Goal: Find specific page/section: Find specific page/section

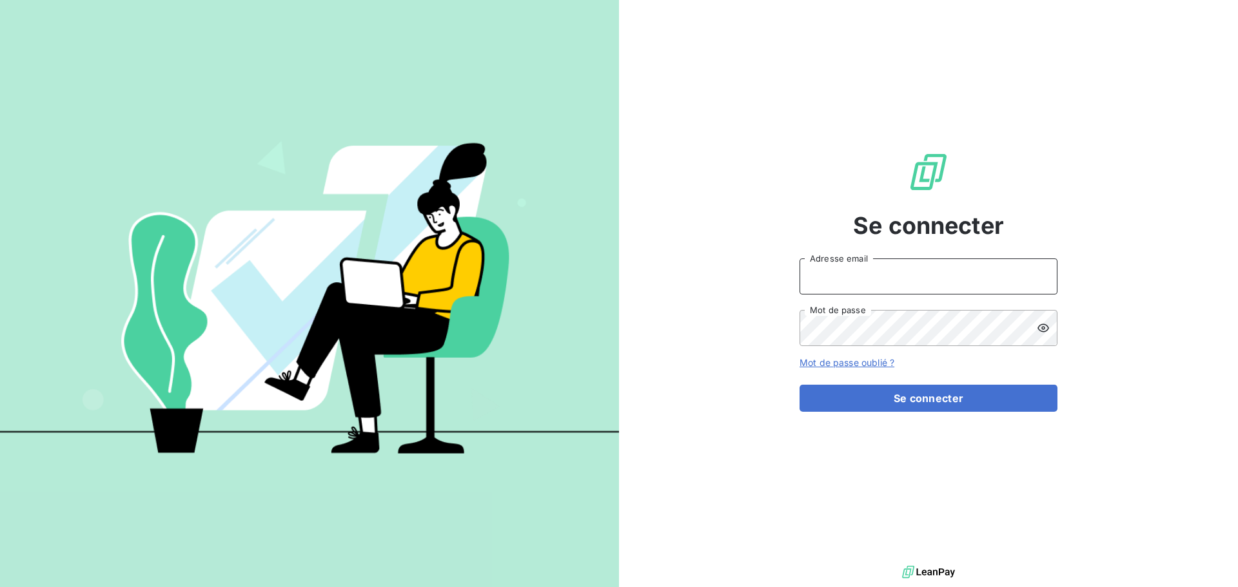
click at [841, 284] on input "Adresse email" at bounding box center [928, 277] width 258 height 36
type input "[PERSON_NAME][EMAIL_ADDRESS][DOMAIN_NAME]"
click at [799, 385] on button "Se connecter" at bounding box center [928, 398] width 258 height 27
click at [615, 329] on div "Se connecter [PERSON_NAME][EMAIL_ADDRESS][DOMAIN_NAME] Adresse email Mot de pas…" at bounding box center [619, 293] width 1238 height 587
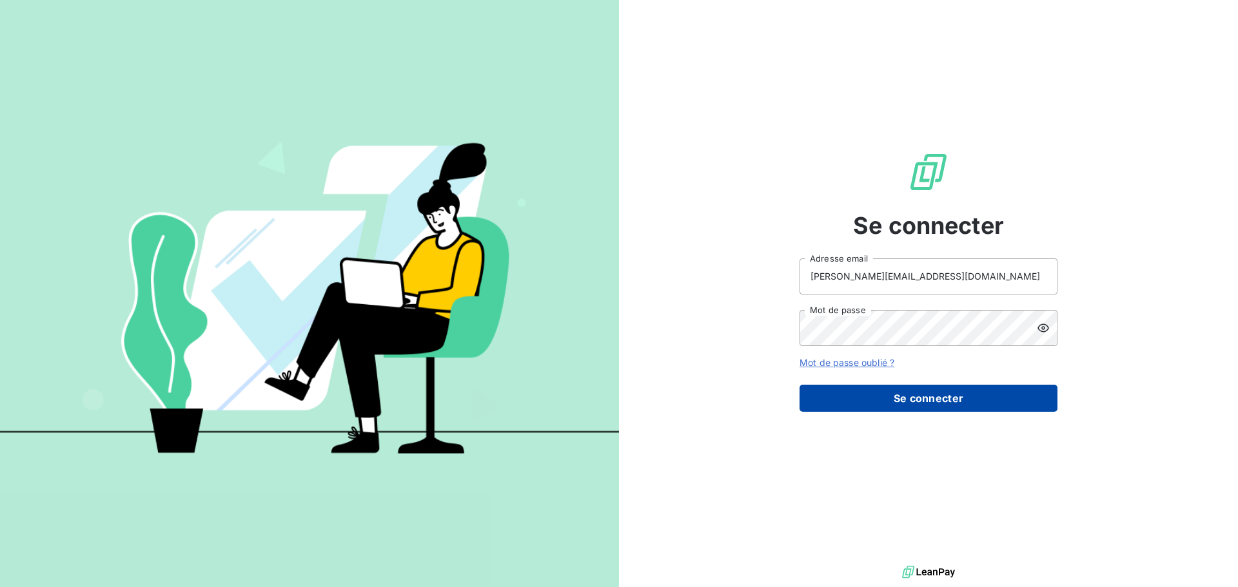
click at [914, 395] on button "Se connecter" at bounding box center [928, 398] width 258 height 27
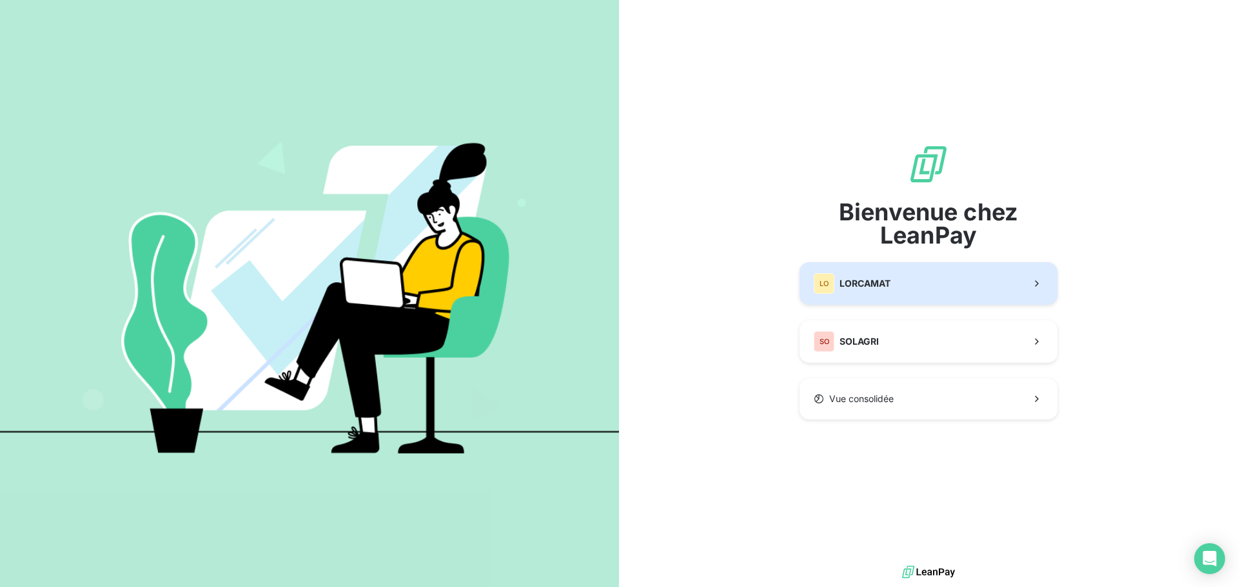
click at [896, 292] on button "LO LORCAMAT" at bounding box center [928, 283] width 258 height 43
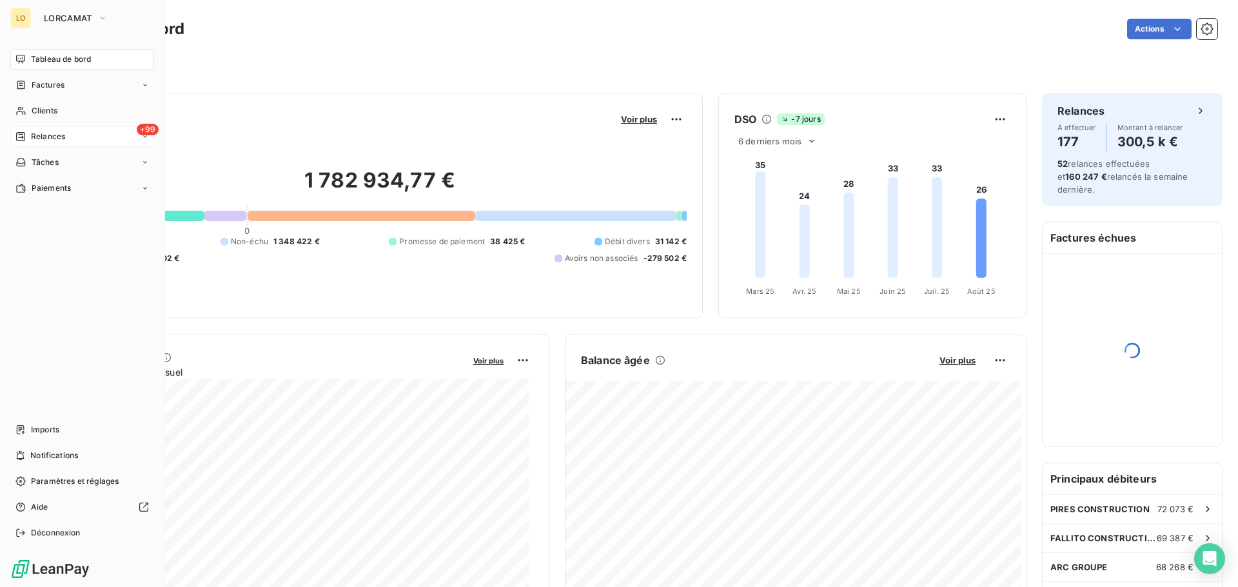
click at [44, 141] on span "Relances" at bounding box center [48, 137] width 34 height 12
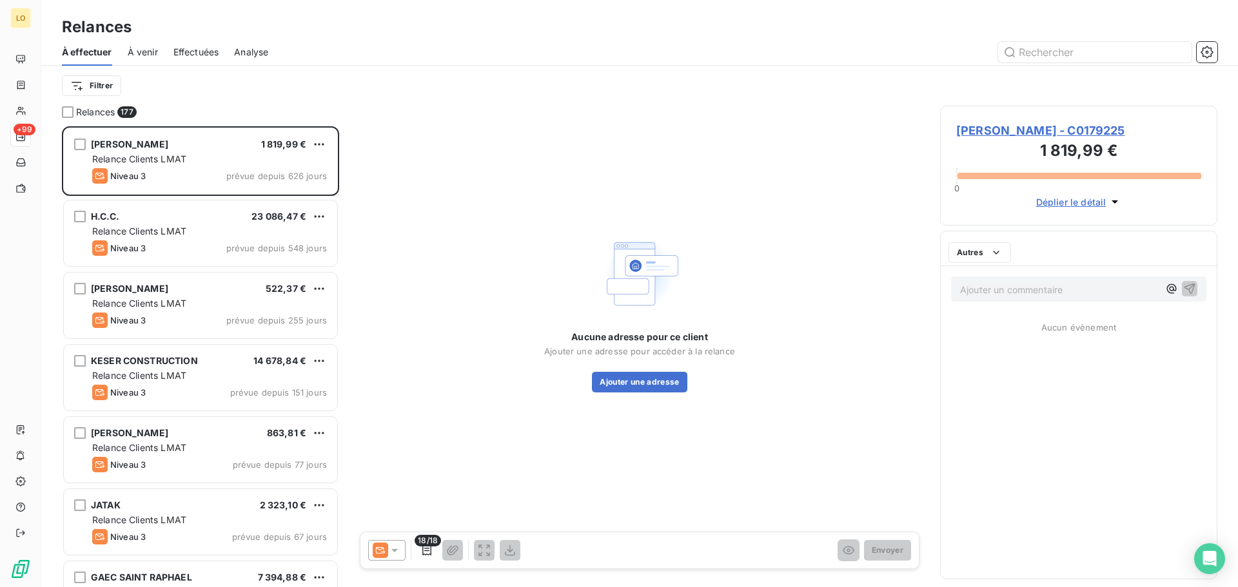
scroll to position [451, 268]
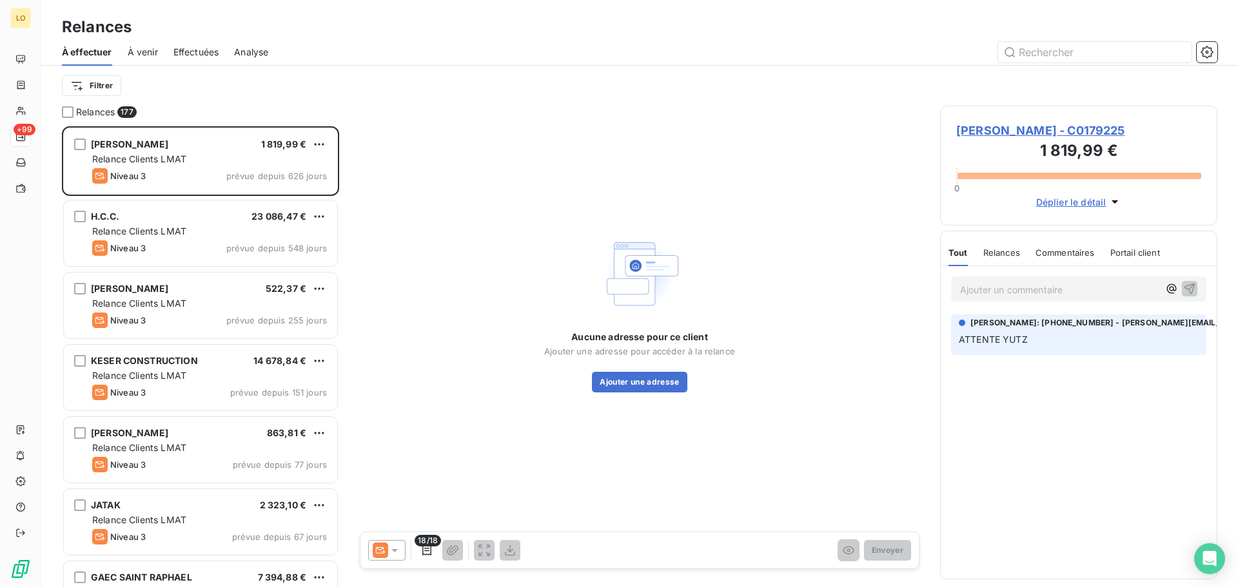
click at [195, 55] on span "Effectuées" at bounding box center [196, 52] width 46 height 13
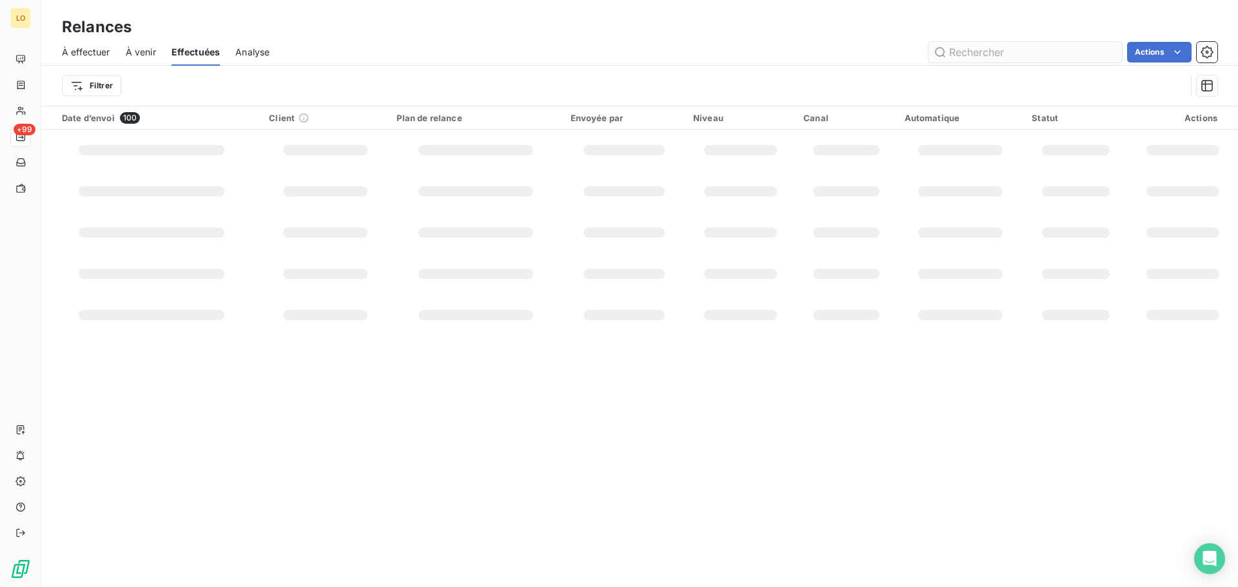
click at [995, 52] on input "text" at bounding box center [1024, 52] width 193 height 21
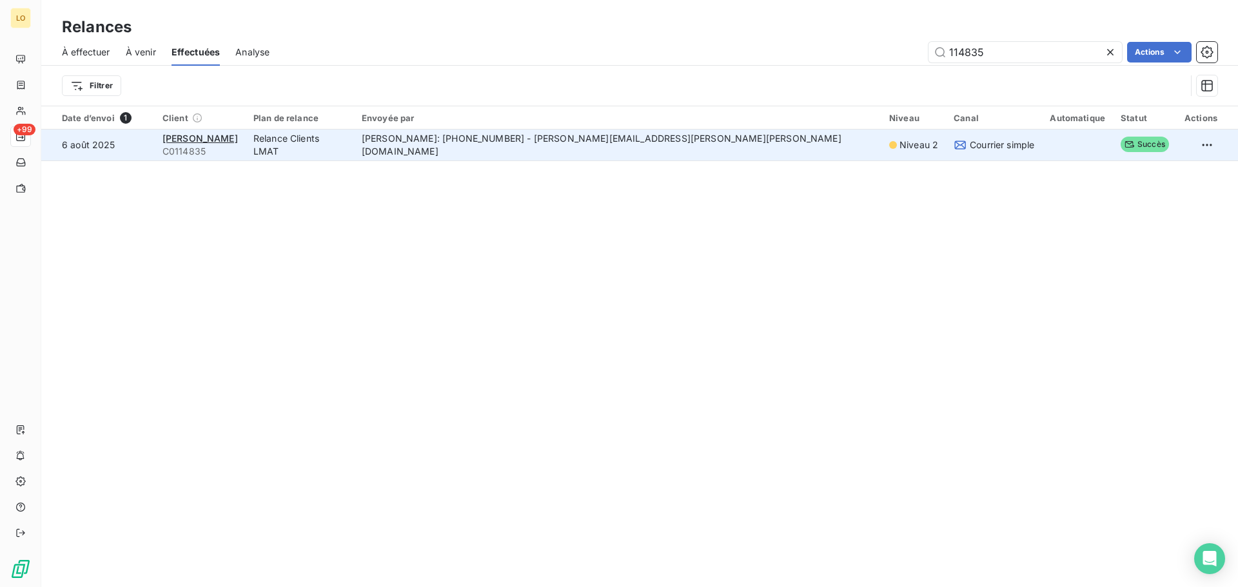
type input "114835"
click at [562, 148] on td "[PERSON_NAME]: [PHONE_NUMBER] - [PERSON_NAME][EMAIL_ADDRESS][PERSON_NAME][PERSO…" at bounding box center [617, 145] width 527 height 31
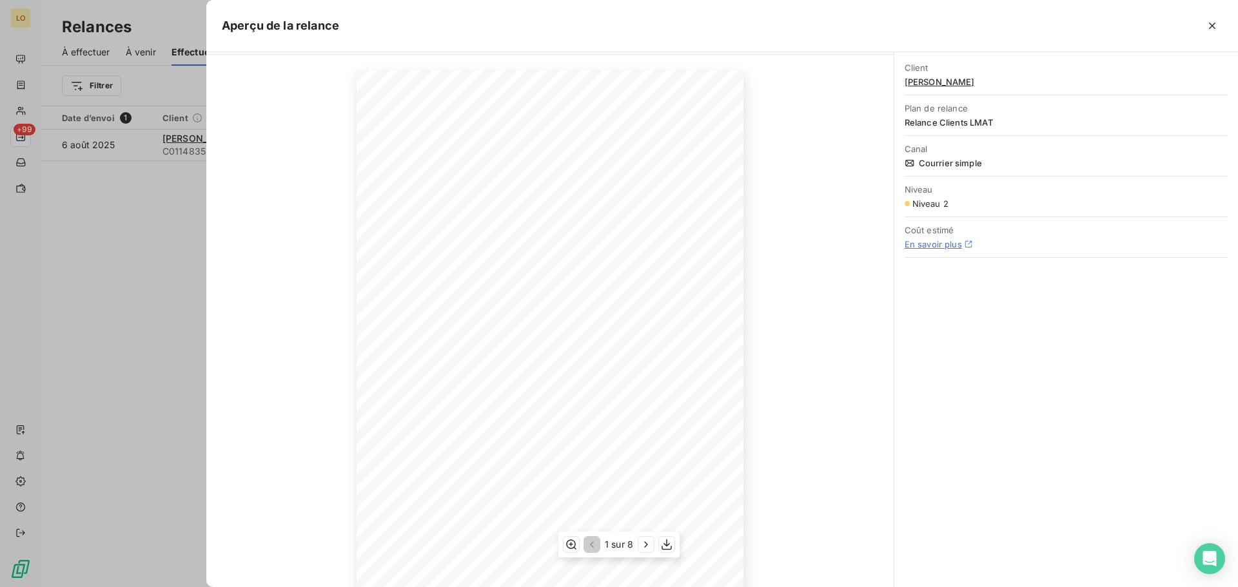
scroll to position [64, 0]
click at [56, 121] on div at bounding box center [619, 293] width 1238 height 587
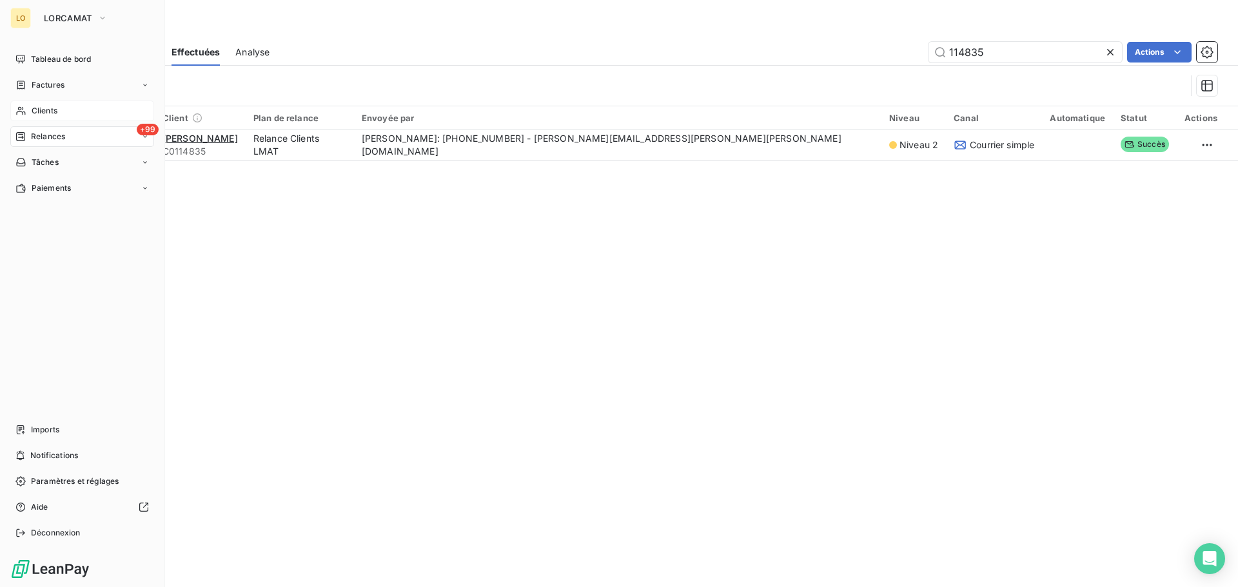
click at [54, 113] on span "Clients" at bounding box center [45, 111] width 26 height 12
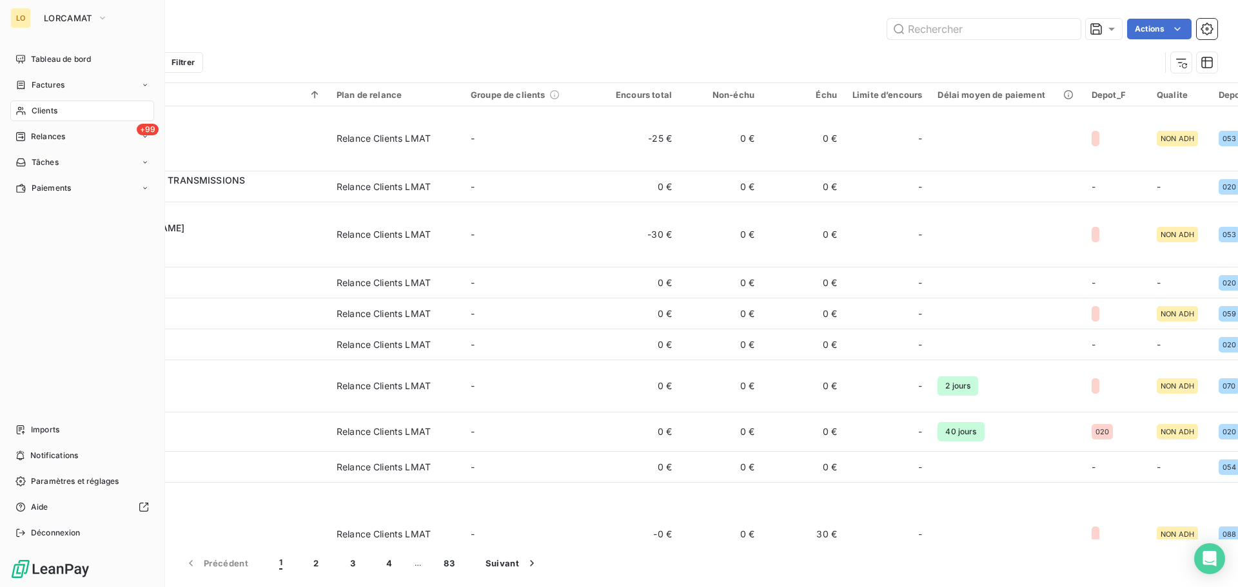
click at [52, 114] on span "Clients" at bounding box center [45, 111] width 26 height 12
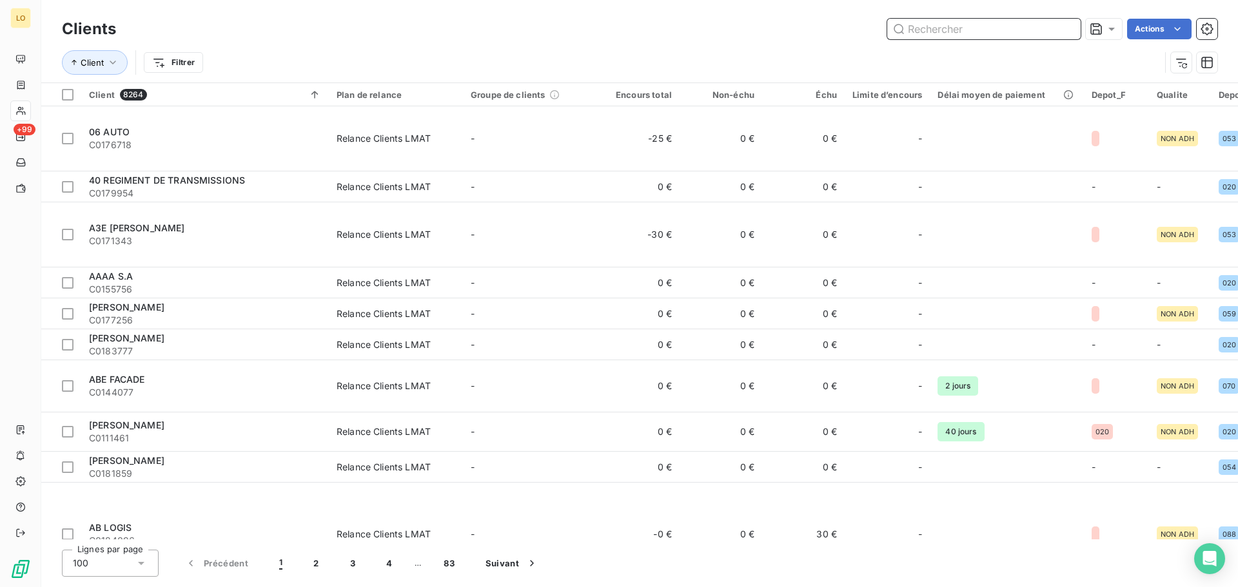
click at [934, 32] on input "text" at bounding box center [983, 29] width 193 height 21
click at [892, 54] on div "Client Filtrer" at bounding box center [611, 62] width 1098 height 24
click at [921, 33] on input "text" at bounding box center [983, 29] width 193 height 21
click at [928, 34] on input "text" at bounding box center [983, 29] width 193 height 21
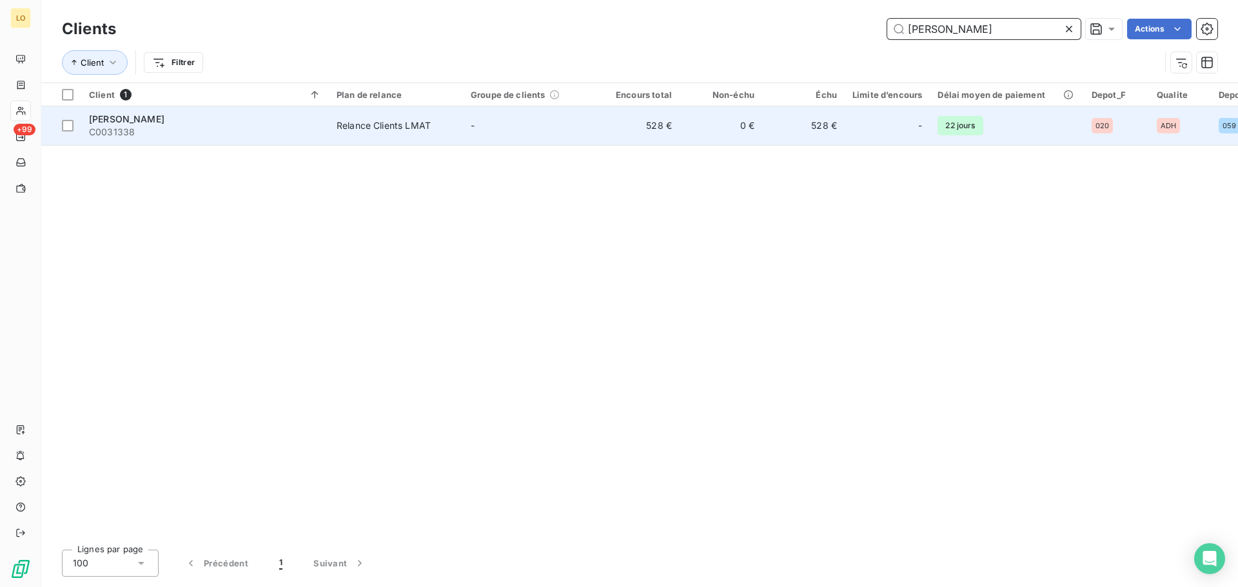
type input "[PERSON_NAME]"
click at [113, 126] on div "GAEC GILLES C0031338" at bounding box center [205, 126] width 232 height 26
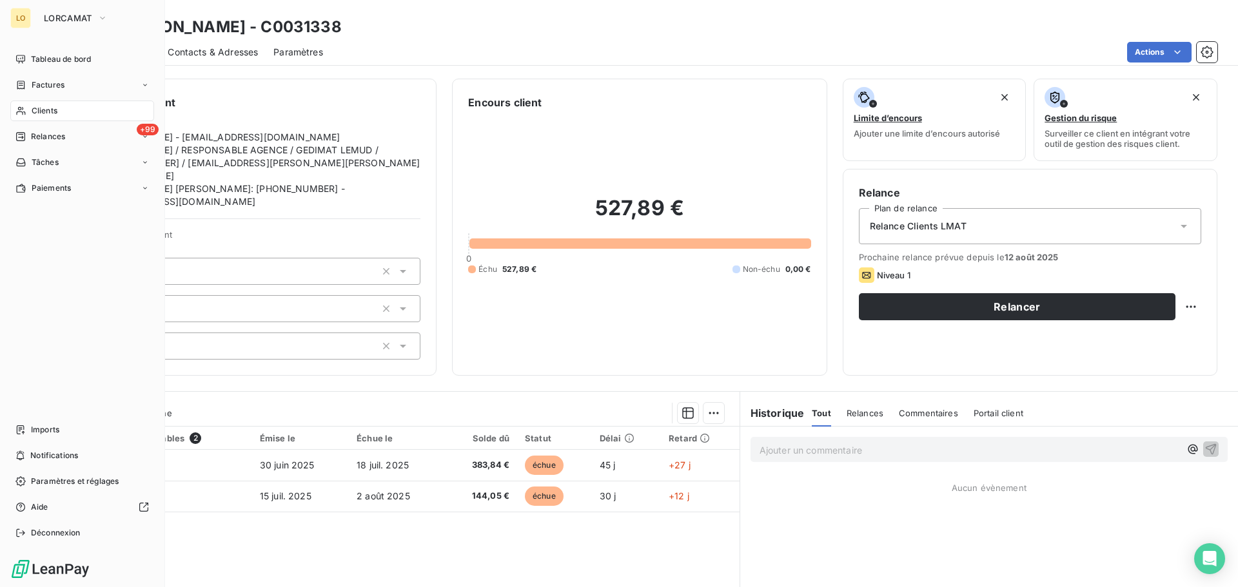
click at [39, 110] on span "Clients" at bounding box center [45, 111] width 26 height 12
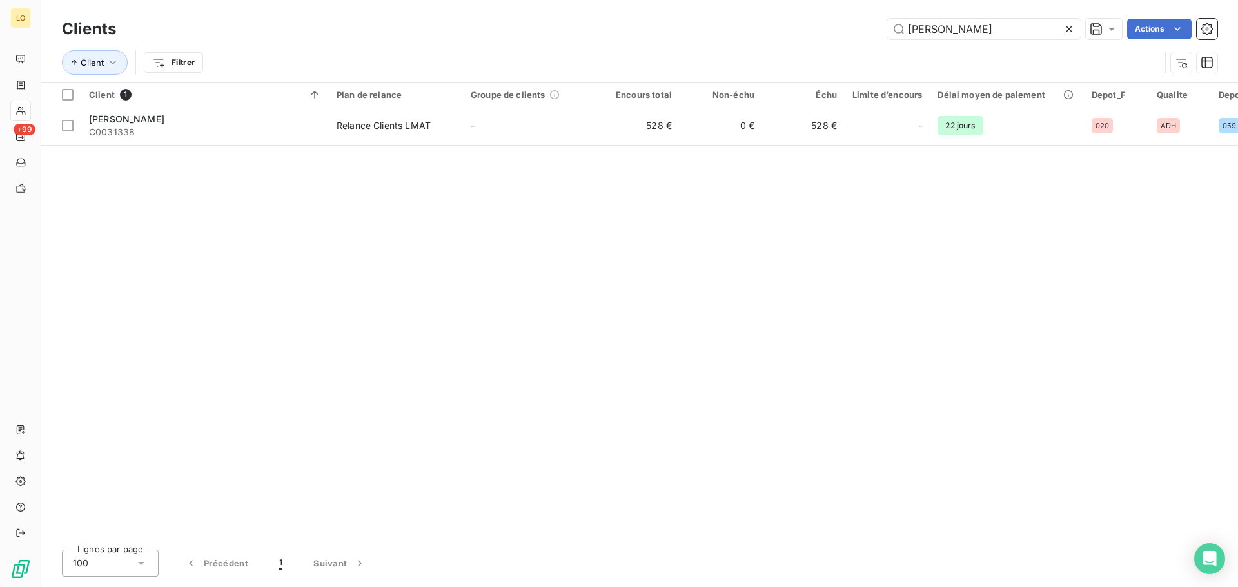
click at [1067, 34] on icon at bounding box center [1069, 29] width 13 height 13
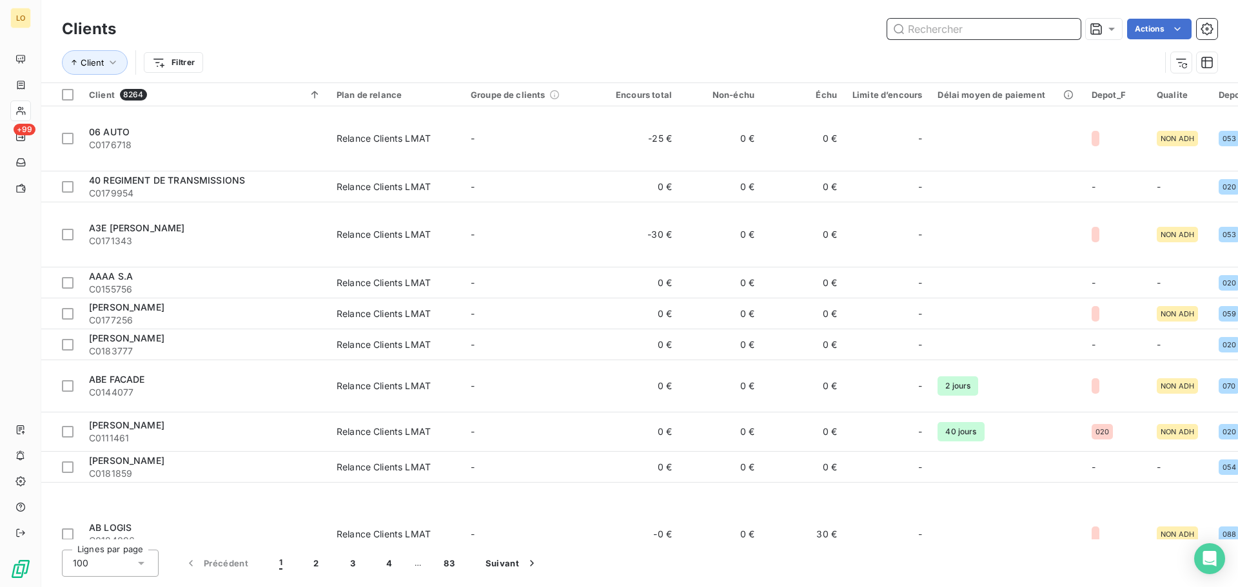
click at [957, 32] on input "text" at bounding box center [983, 29] width 193 height 21
click at [917, 29] on input "text" at bounding box center [983, 29] width 193 height 21
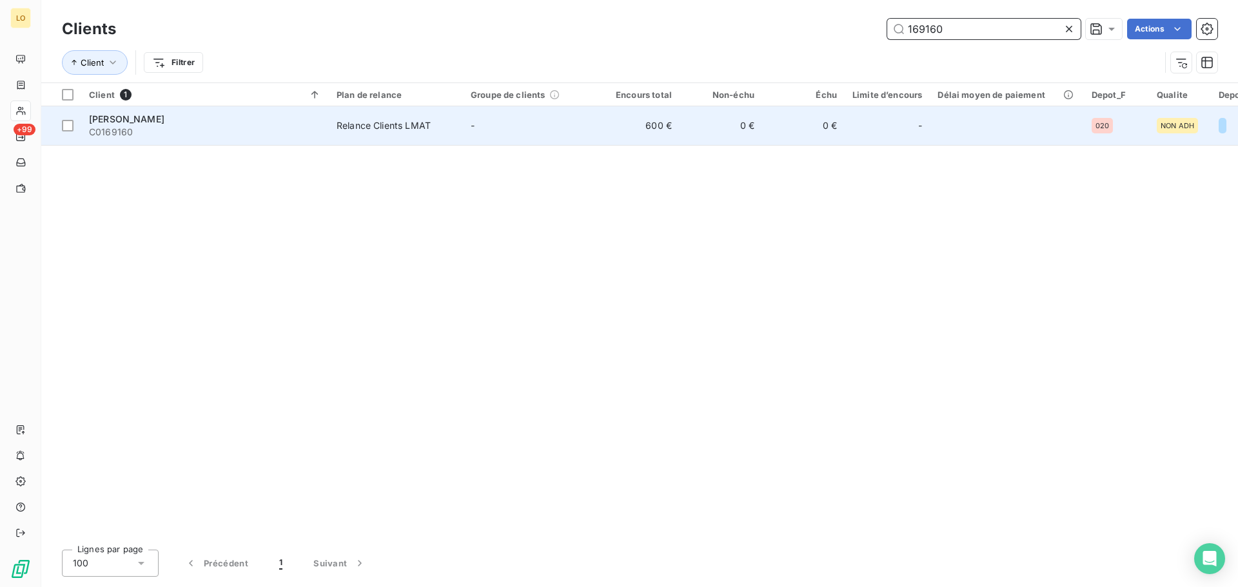
type input "169160"
click at [132, 124] on div "[PERSON_NAME]" at bounding box center [205, 119] width 232 height 13
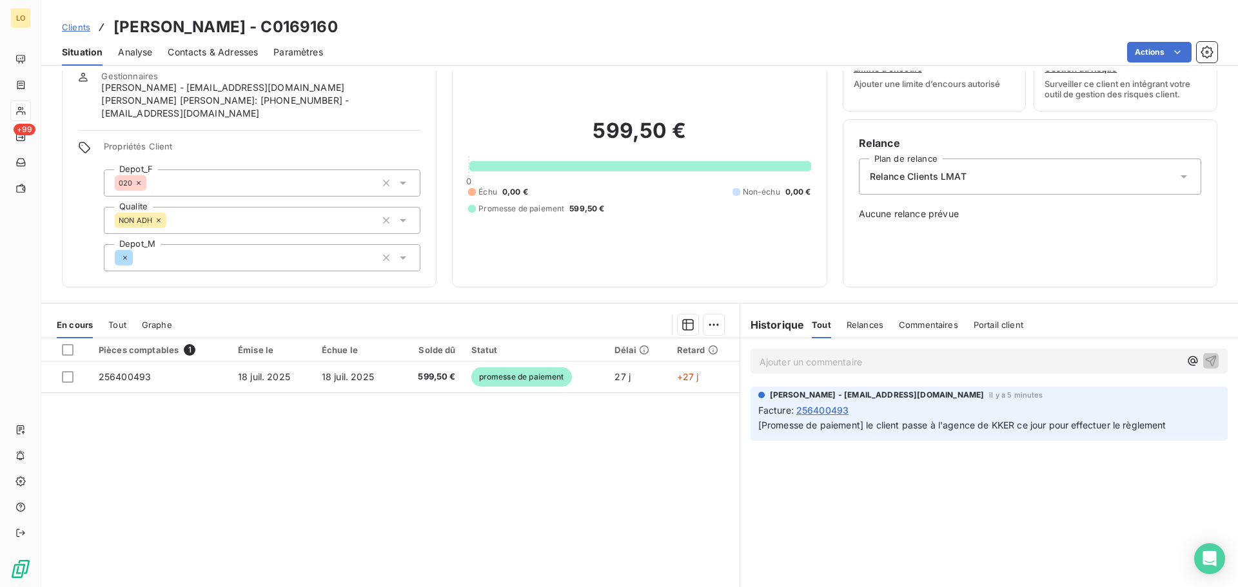
scroll to position [88, 0]
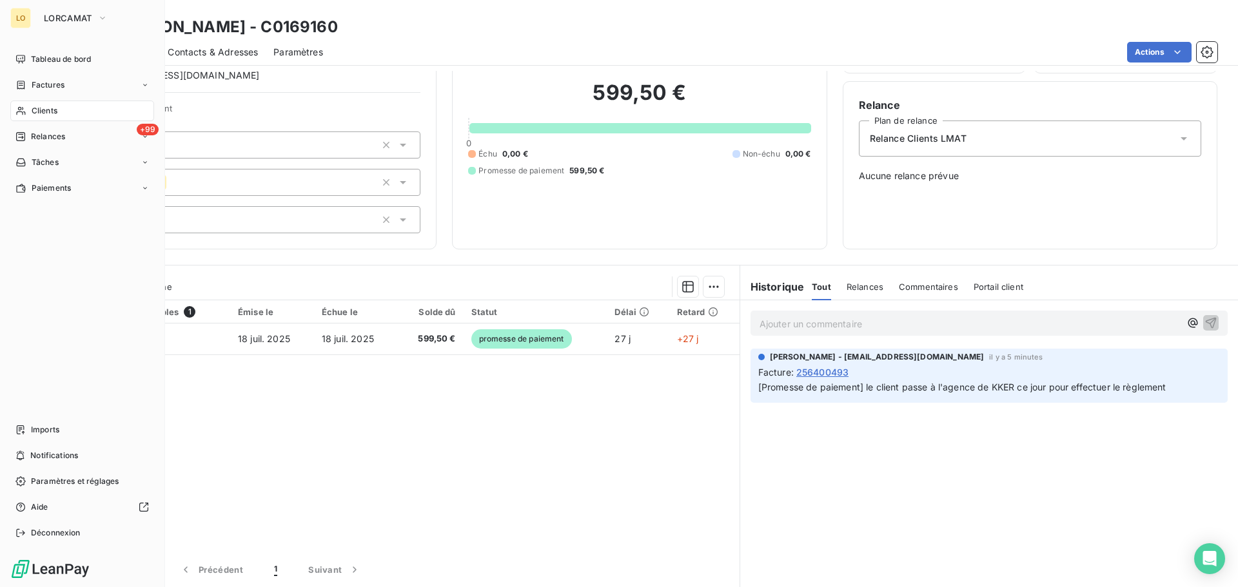
click at [43, 113] on span "Clients" at bounding box center [45, 111] width 26 height 12
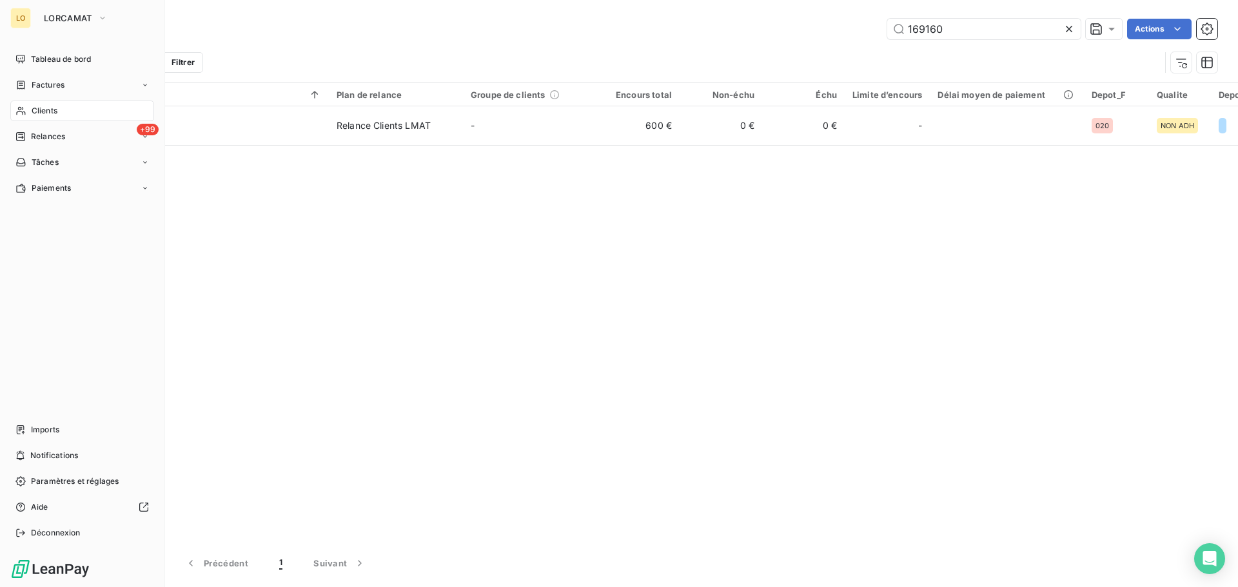
click at [48, 110] on span "Clients" at bounding box center [45, 111] width 26 height 12
